Goal: Task Accomplishment & Management: Manage account settings

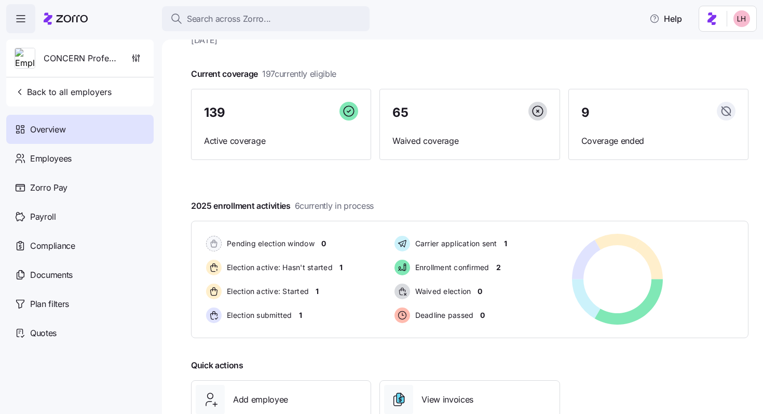
scroll to position [43, 0]
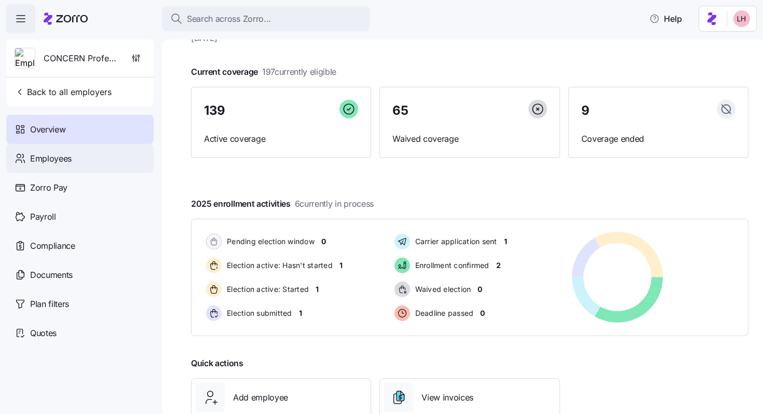
click at [61, 157] on span "Employees" at bounding box center [51, 158] width 42 height 13
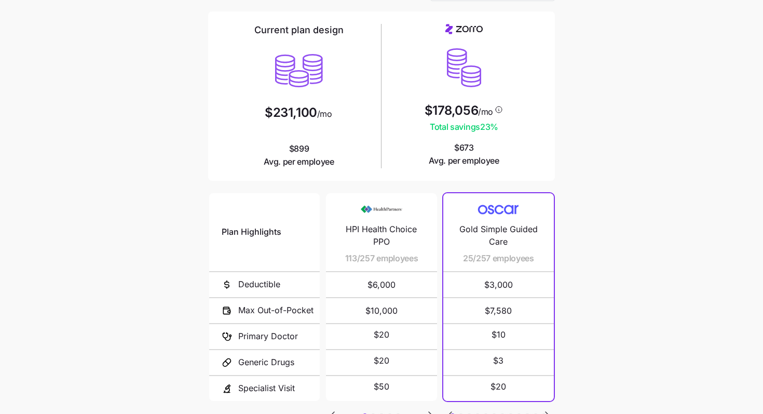
scroll to position [42, 0]
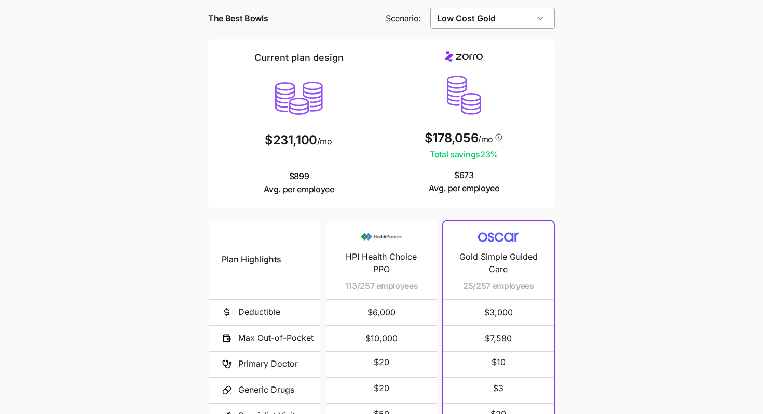
click at [545, 21] on input "Low Cost Gold" at bounding box center [492, 18] width 125 height 21
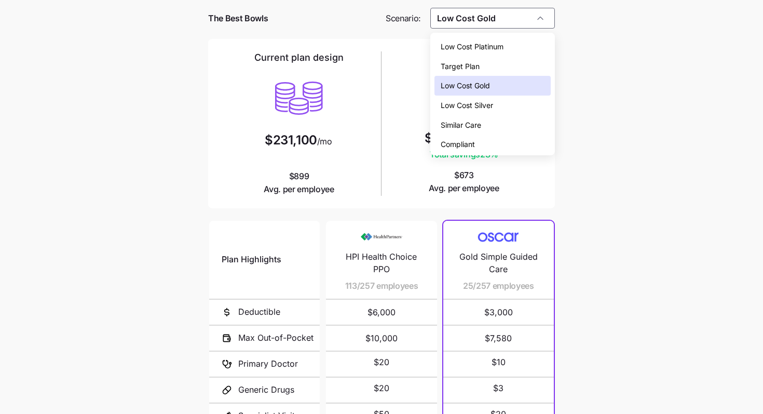
click at [496, 99] on div "Low Cost Silver" at bounding box center [493, 106] width 117 height 20
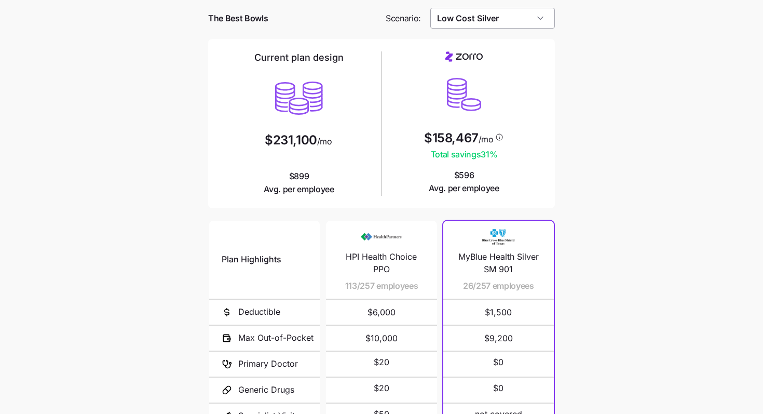
click at [524, 21] on input "Low Cost Silver" at bounding box center [492, 18] width 125 height 21
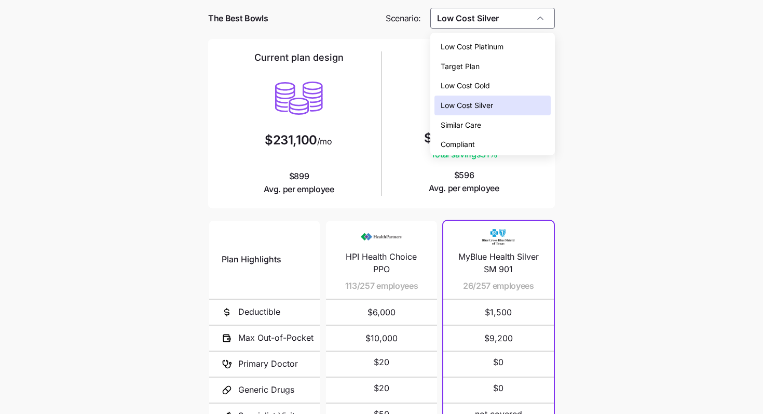
click at [481, 63] on div "Target Plan" at bounding box center [493, 67] width 117 height 20
type input "Target Plan"
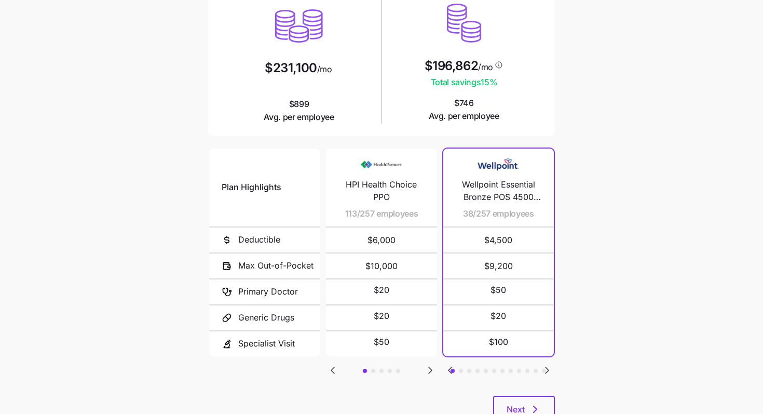
scroll to position [153, 0]
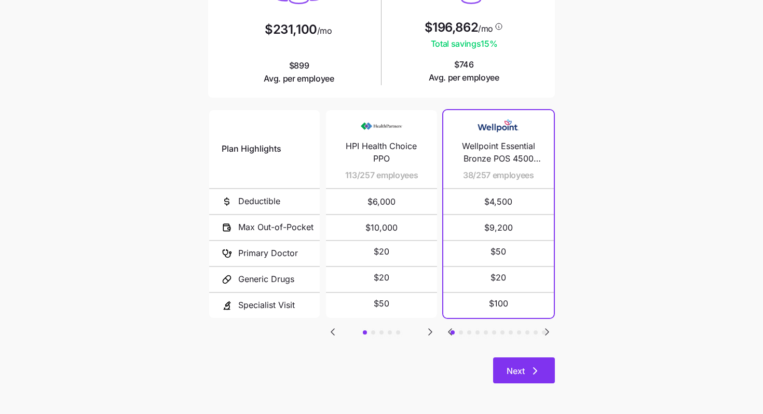
click at [516, 363] on button "Next" at bounding box center [524, 370] width 62 height 26
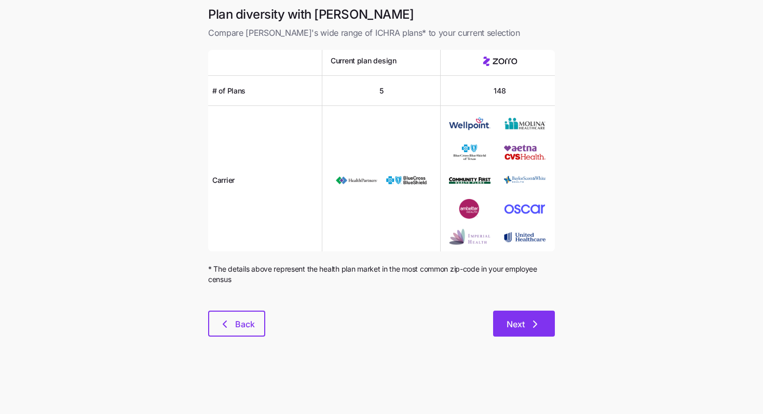
click at [547, 317] on button "Next" at bounding box center [524, 324] width 62 height 26
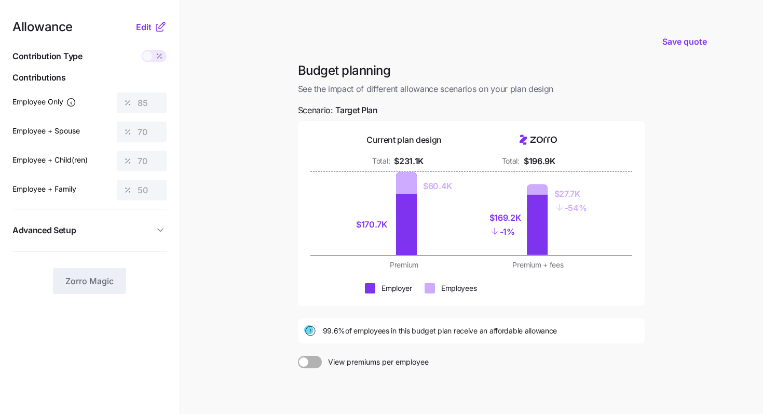
click at [152, 36] on div "Allowance Edit Contribution Type Use classes Contributions Employee Only 85 Emp…" at bounding box center [89, 157] width 154 height 273
click at [144, 29] on span "Edit" at bounding box center [144, 27] width 16 height 12
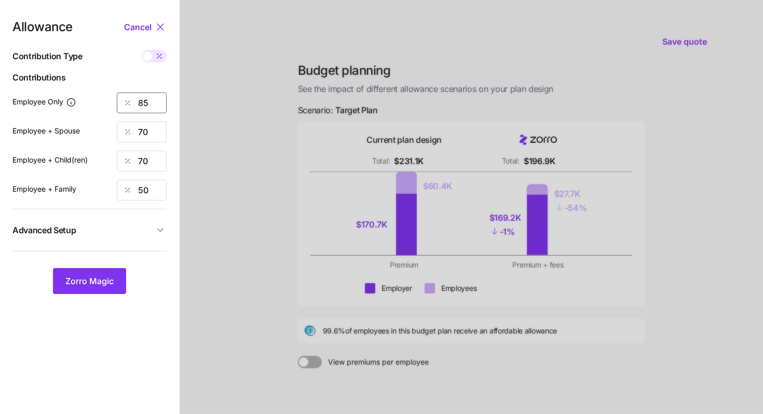
drag, startPoint x: 148, startPoint y: 102, endPoint x: 113, endPoint y: 101, distance: 34.8
click at [113, 101] on div "Employee Only 85" at bounding box center [89, 102] width 154 height 21
type input "70"
click at [109, 277] on span "Zorro Magic" at bounding box center [89, 281] width 48 height 12
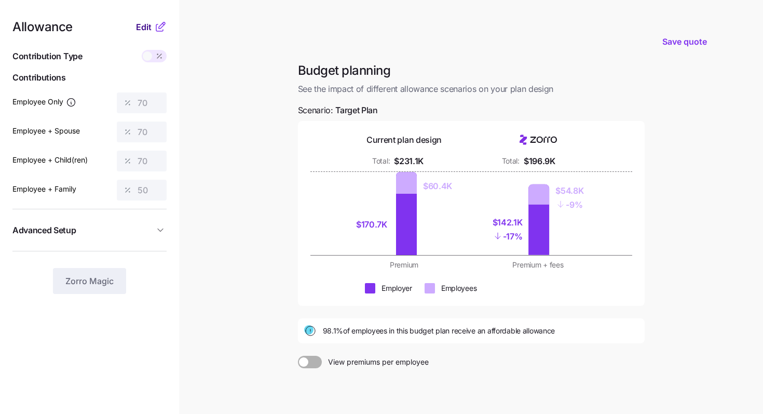
click at [142, 26] on span "Edit" at bounding box center [144, 27] width 16 height 12
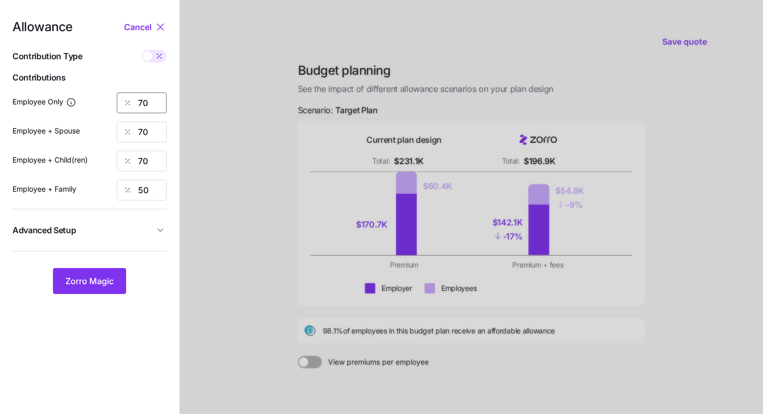
drag, startPoint x: 148, startPoint y: 100, endPoint x: 131, endPoint y: 100, distance: 17.1
click at [131, 100] on div "70" at bounding box center [142, 102] width 50 height 21
click at [191, 172] on div at bounding box center [472, 255] width 584 height 510
drag, startPoint x: 154, startPoint y: 131, endPoint x: 125, endPoint y: 131, distance: 29.1
click at [125, 131] on div "70" at bounding box center [142, 132] width 50 height 21
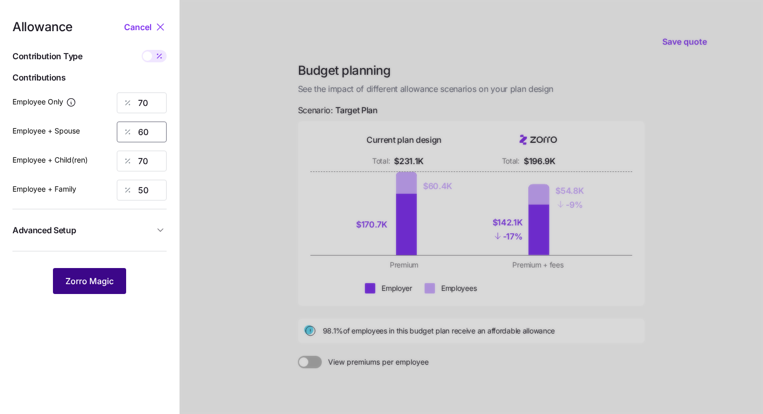
type input "60"
click at [106, 276] on span "Zorro Magic" at bounding box center [89, 281] width 48 height 12
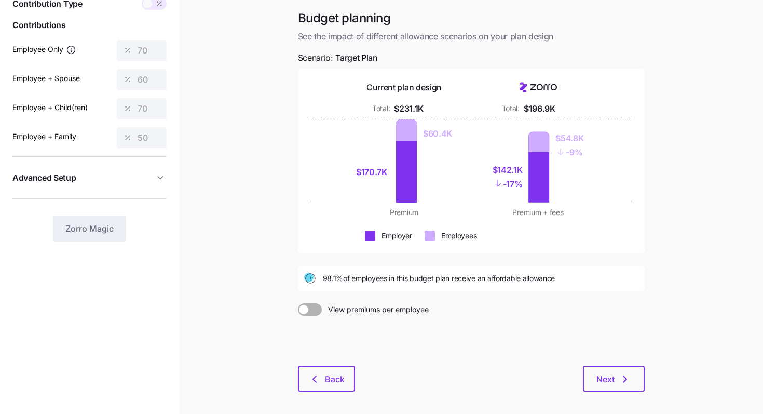
scroll to position [97, 0]
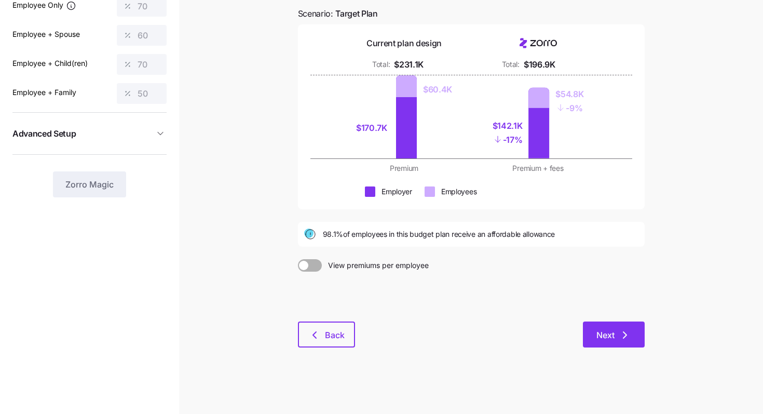
click at [613, 328] on button "Next" at bounding box center [614, 334] width 62 height 26
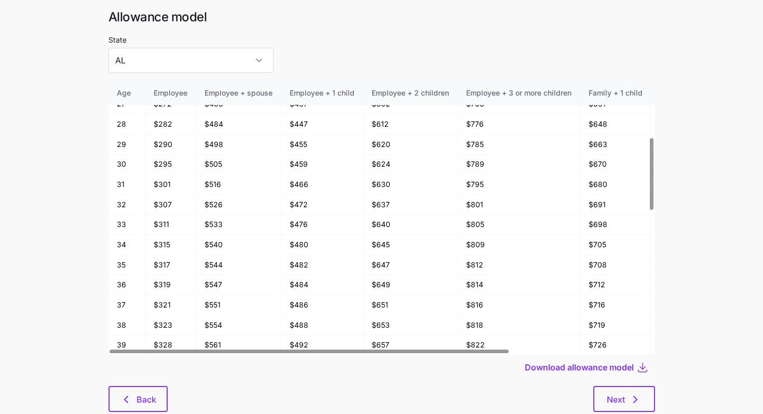
scroll to position [56, 0]
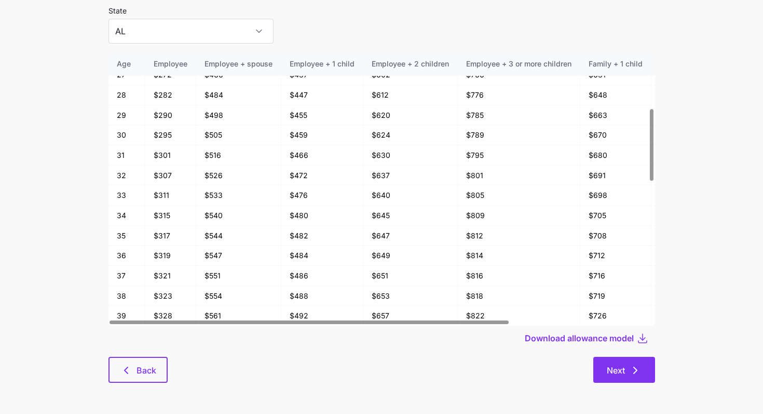
click at [624, 368] on span "Next" at bounding box center [616, 370] width 18 height 12
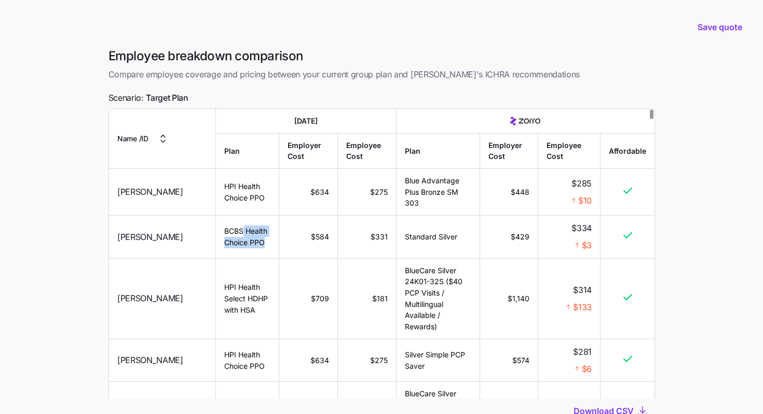
drag, startPoint x: 232, startPoint y: 234, endPoint x: 208, endPoint y: 232, distance: 24.5
click at [216, 232] on td "BCBS Health Choice PPO" at bounding box center [247, 236] width 63 height 43
click at [443, 228] on td "Standard Silver" at bounding box center [438, 236] width 84 height 43
drag, startPoint x: 201, startPoint y: 101, endPoint x: 159, endPoint y: 99, distance: 42.1
click at [159, 99] on div "Employee breakdown comparison Compare employee coverage and pricing between you…" at bounding box center [381, 261] width 563 height 426
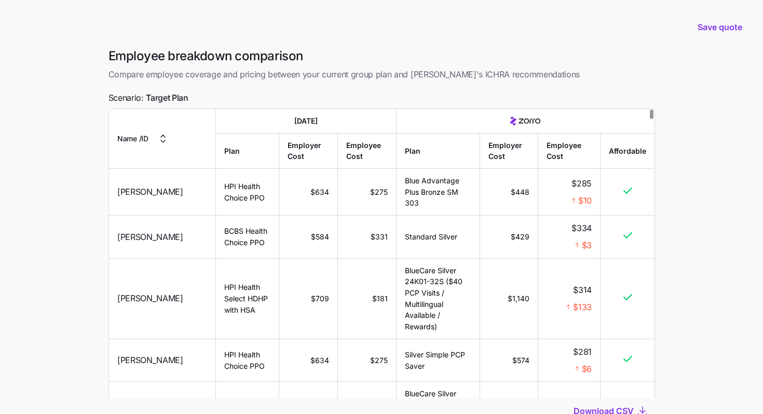
click at [556, 239] on div "$3" at bounding box center [569, 245] width 45 height 13
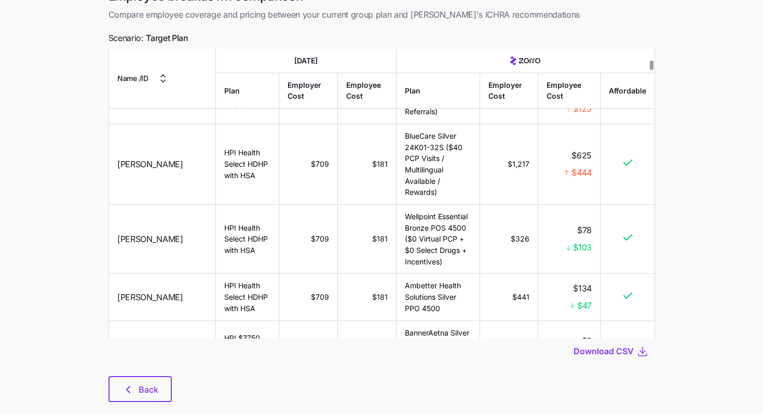
scroll to position [78, 0]
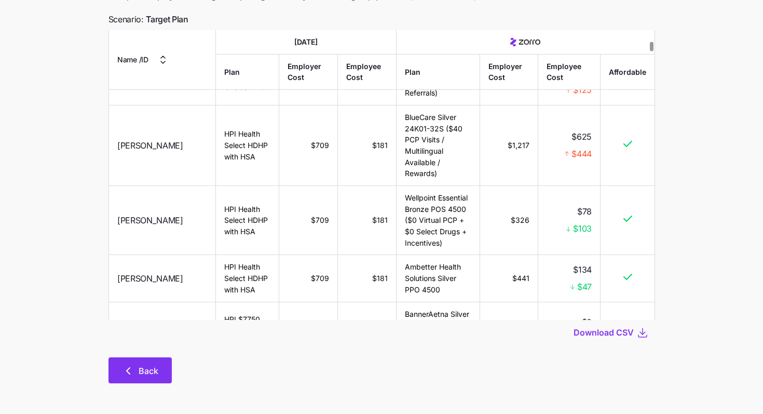
click at [153, 367] on span "Back" at bounding box center [149, 371] width 20 height 12
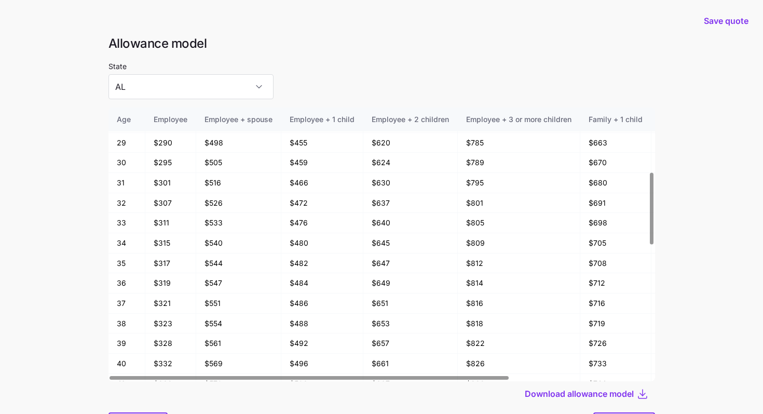
scroll to position [245, 0]
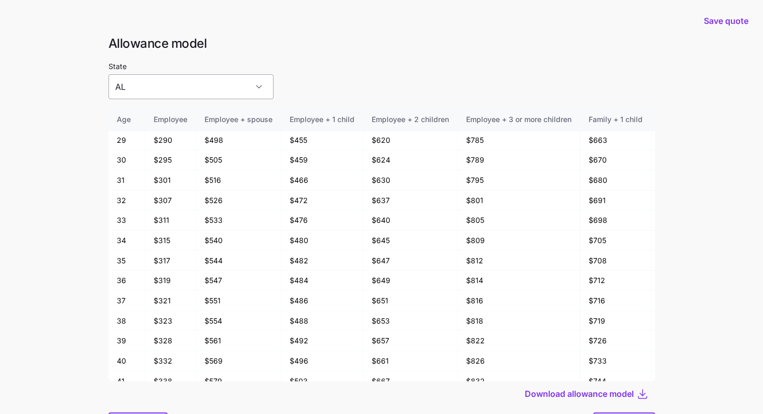
click at [223, 91] on input "AL" at bounding box center [191, 86] width 165 height 25
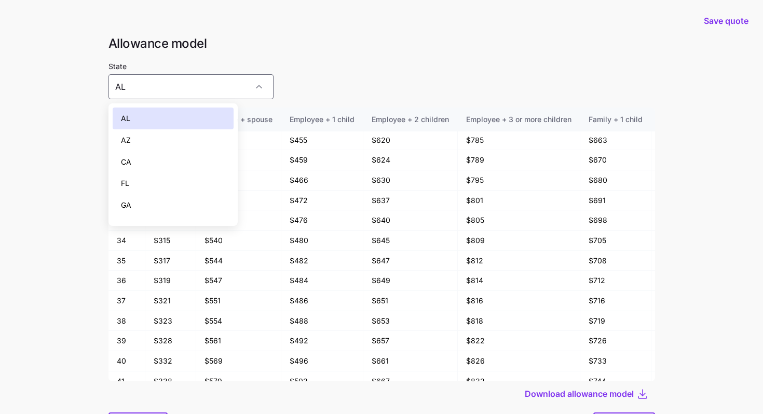
click at [171, 157] on div "CA" at bounding box center [174, 162] width 122 height 22
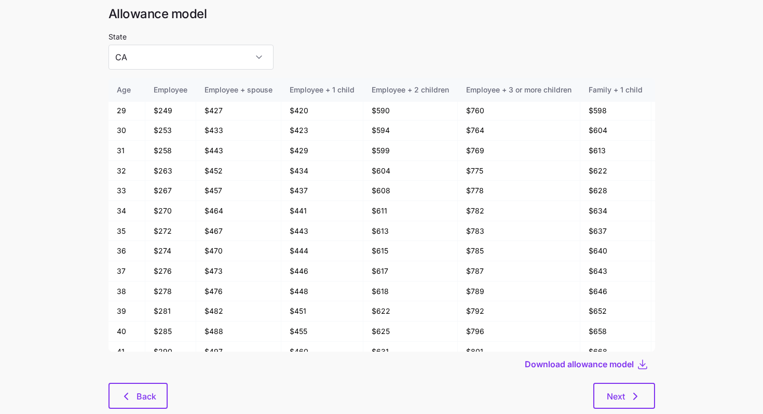
scroll to position [44, 0]
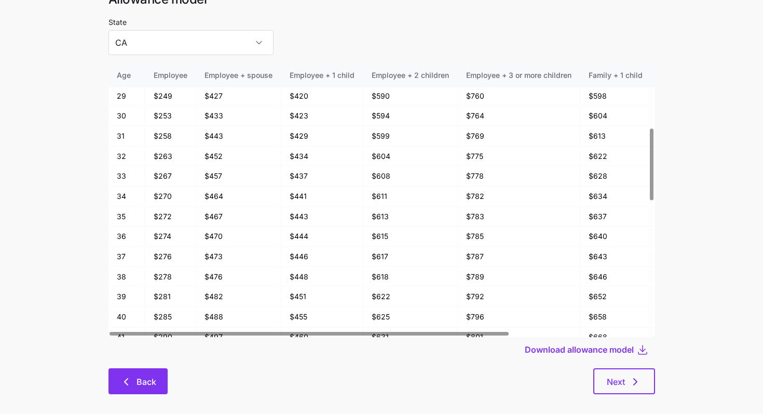
click at [142, 382] on span "Back" at bounding box center [147, 381] width 20 height 12
type input "AL"
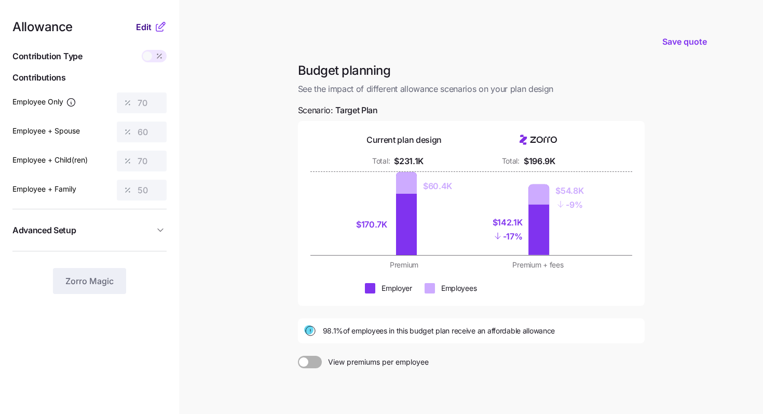
click at [141, 31] on span "Edit" at bounding box center [144, 27] width 16 height 12
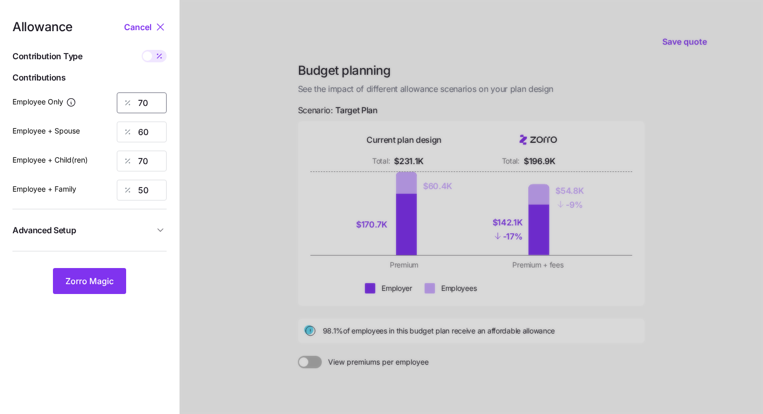
drag, startPoint x: 155, startPoint y: 101, endPoint x: 132, endPoint y: 98, distance: 23.1
click at [132, 98] on div "70" at bounding box center [142, 102] width 50 height 21
type input "60"
click at [99, 275] on button "Zorro Magic" at bounding box center [89, 281] width 73 height 26
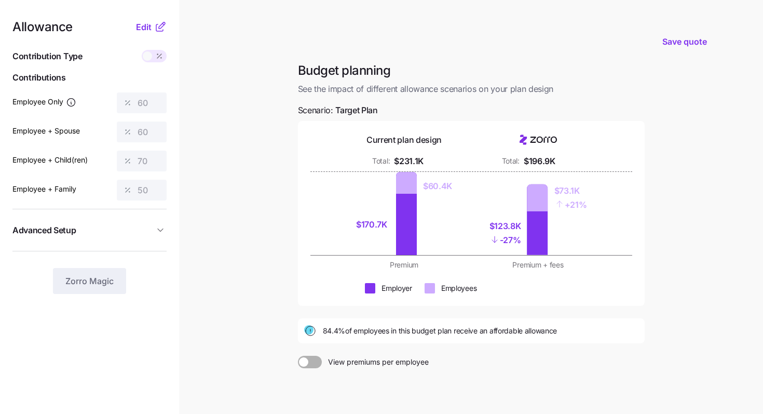
drag, startPoint x: 376, startPoint y: 112, endPoint x: 316, endPoint y: 117, distance: 60.5
click at [316, 117] on div "Budget planning See the impact of different allowance scenarios on your plan de…" at bounding box center [471, 259] width 363 height 394
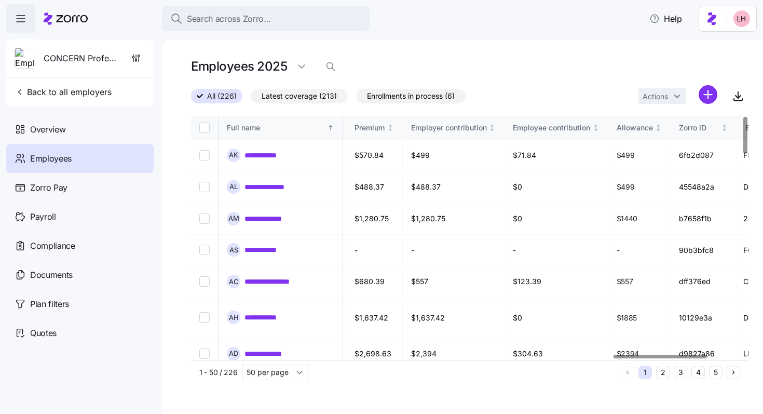
scroll to position [0, 2525]
click at [266, 155] on link "**********" at bounding box center [268, 155] width 46 height 10
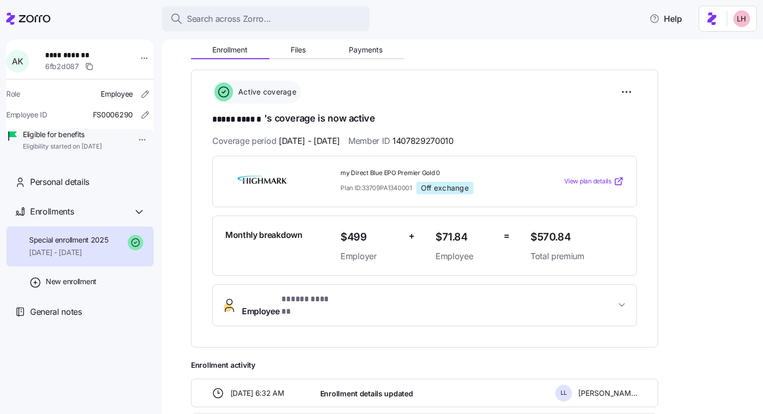
scroll to position [129, 0]
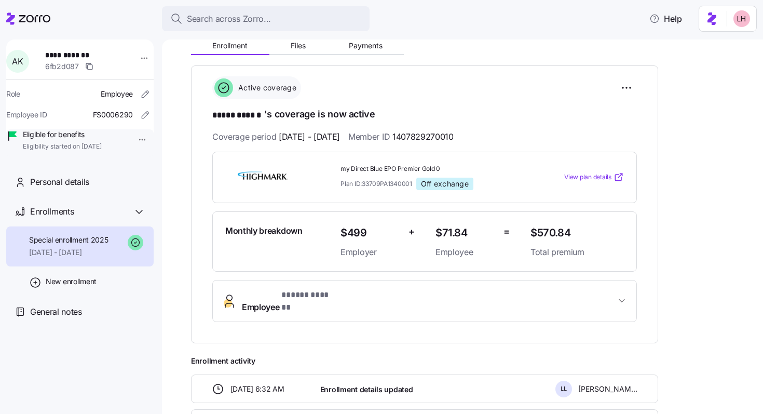
click at [372, 169] on span "my Direct Blue EPO Premier Gold 0" at bounding box center [432, 169] width 182 height 9
click at [596, 176] on span "View plan details" at bounding box center [587, 177] width 47 height 10
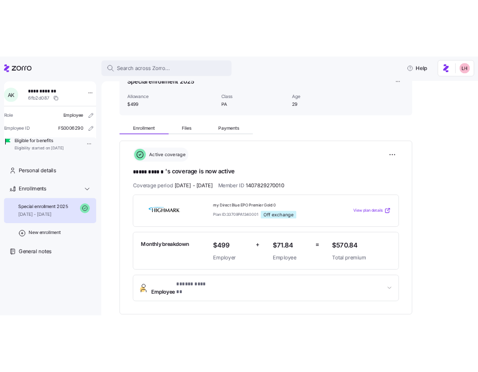
scroll to position [45, 0]
